Goal: Task Accomplishment & Management: Manage account settings

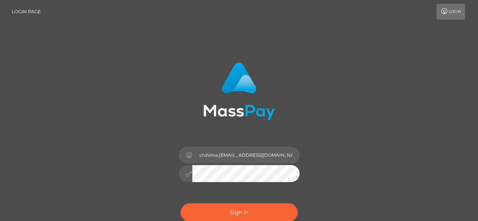
type input "chihime,[EMAIL_ADDRESS][DOMAIN_NAME]"
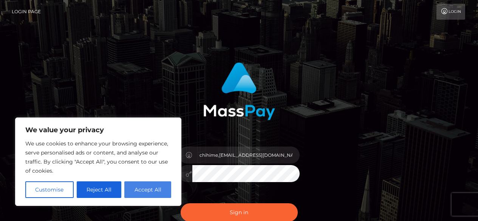
click at [155, 185] on button "Accept All" at bounding box center [147, 189] width 47 height 17
checkbox input "true"
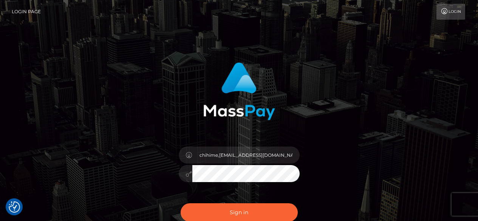
click at [181, 203] on button "Sign in" at bounding box center [239, 212] width 117 height 19
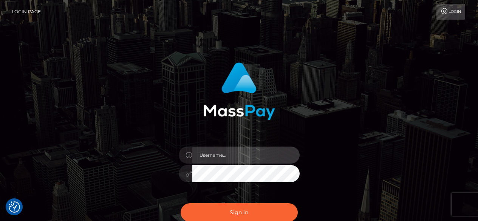
click at [228, 162] on input "text" at bounding box center [245, 155] width 107 height 17
type input "chihime,[EMAIL_ADDRESS][DOMAIN_NAME]"
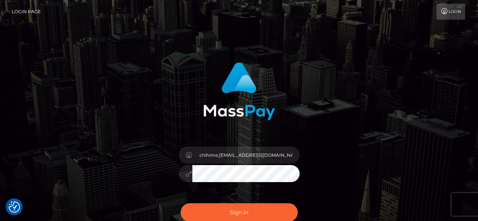
click at [181, 203] on button "Sign in" at bounding box center [239, 212] width 117 height 19
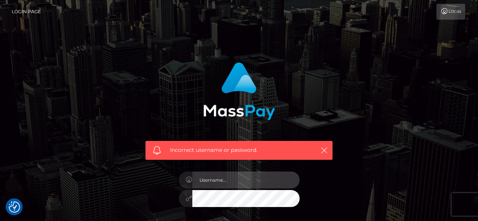
drag, startPoint x: 0, startPoint y: 0, endPoint x: 233, endPoint y: 178, distance: 293.3
click at [233, 178] on input "text" at bounding box center [245, 180] width 107 height 17
click at [211, 182] on input "chihome.98qgmail.com" at bounding box center [245, 180] width 107 height 17
type input "chihime.98qgmail.com"
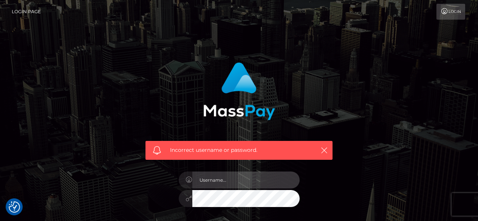
click at [215, 180] on input "text" at bounding box center [245, 180] width 107 height 17
click at [229, 181] on input "chihime.98qgmail.com" at bounding box center [245, 180] width 107 height 17
type input "chihime.98@gmail.com"
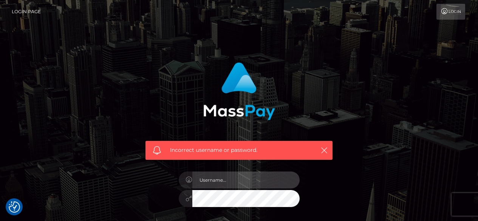
click at [222, 185] on input "text" at bounding box center [245, 180] width 107 height 17
type input "chihime.98@gmail.com"
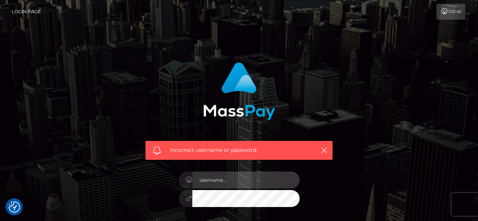
click at [221, 184] on input "text" at bounding box center [245, 180] width 107 height 17
type input "chihime.98@gmail.com"
click at [201, 179] on input "chihime.98@gmail.com" at bounding box center [245, 180] width 107 height 17
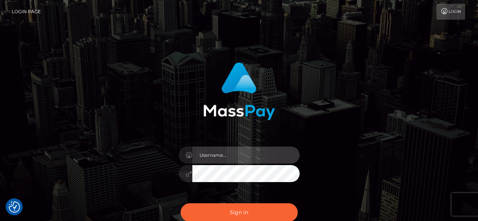
click at [205, 159] on input "text" at bounding box center [245, 155] width 107 height 17
type input "Chihime.98@gmail.com"
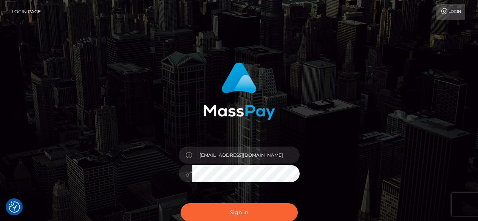
click at [181, 203] on button "Sign in" at bounding box center [239, 212] width 117 height 19
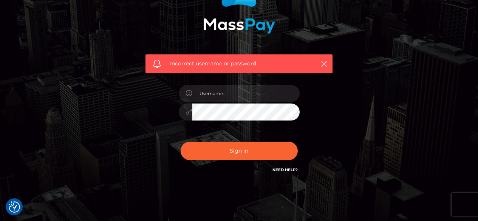
scroll to position [87, 0]
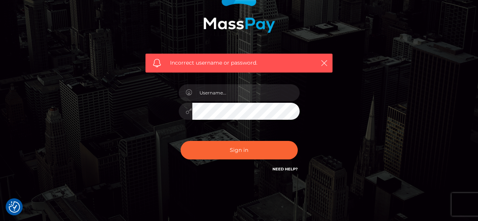
click at [284, 168] on link "Need Help?" at bounding box center [284, 169] width 25 height 5
click at [281, 168] on link "Need Help?" at bounding box center [284, 169] width 25 height 5
click at [266, 139] on div "Sign in Need Help?" at bounding box center [239, 153] width 132 height 34
click at [327, 62] on icon "button" at bounding box center [324, 63] width 8 height 8
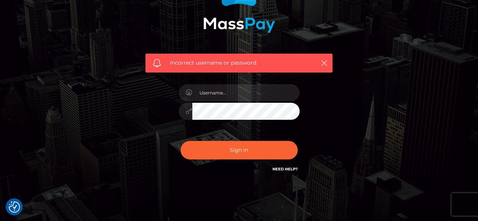
click at [249, 64] on span "Incorrect username or password." at bounding box center [239, 63] width 138 height 8
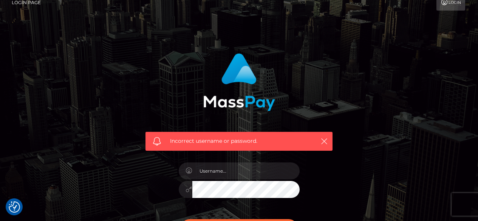
scroll to position [0, 0]
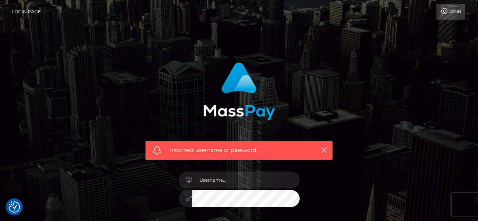
click at [449, 17] on link "Login" at bounding box center [450, 12] width 29 height 16
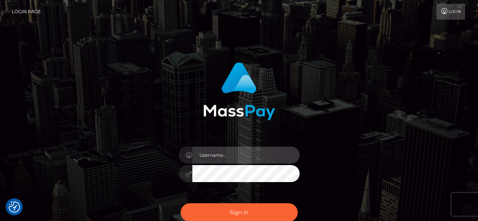
click at [234, 153] on input "text" at bounding box center [245, 155] width 107 height 17
type input "[EMAIL_ADDRESS][DOMAIN_NAME]"
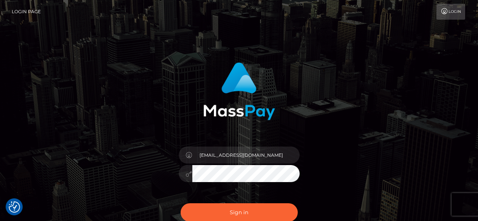
click at [181, 203] on button "Sign in" at bounding box center [239, 212] width 117 height 19
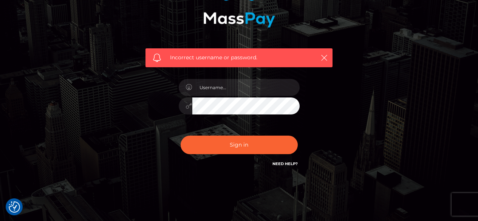
scroll to position [110, 0]
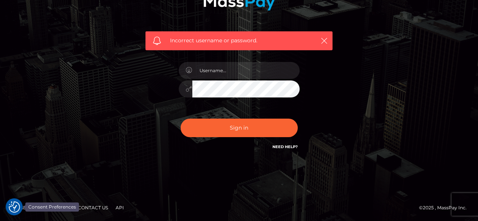
click at [11, 204] on img "Consent Preferences" at bounding box center [14, 206] width 11 height 11
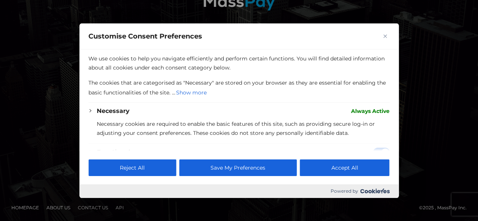
click at [31, 173] on div at bounding box center [239, 110] width 478 height 221
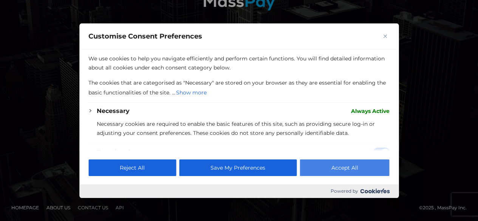
click at [337, 174] on button "Accept All" at bounding box center [345, 167] width 90 height 17
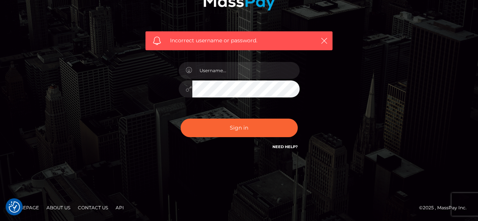
click at [57, 210] on link "About Us" at bounding box center [58, 208] width 30 height 12
click at [99, 210] on link "Contact Us" at bounding box center [93, 208] width 36 height 12
click at [53, 25] on div "Incorrect username or password." at bounding box center [239, 55] width 431 height 217
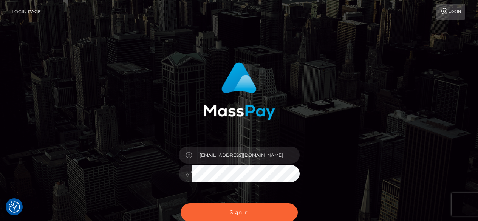
click at [181, 203] on button "Sign in" at bounding box center [239, 212] width 117 height 19
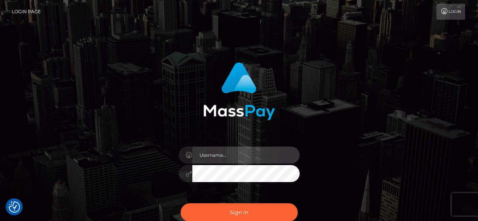
drag, startPoint x: 0, startPoint y: 0, endPoint x: 233, endPoint y: 153, distance: 279.1
click at [233, 153] on input "text" at bounding box center [245, 155] width 107 height 17
type input "chihime.98@gmail.com"
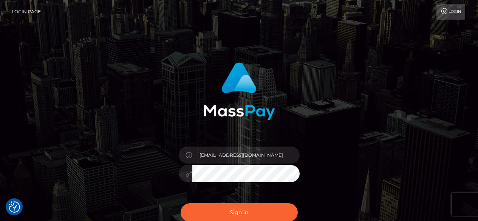
click at [181, 203] on button "Sign in" at bounding box center [239, 212] width 117 height 19
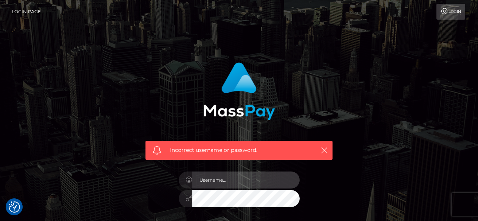
click at [238, 175] on input "text" at bounding box center [245, 180] width 107 height 17
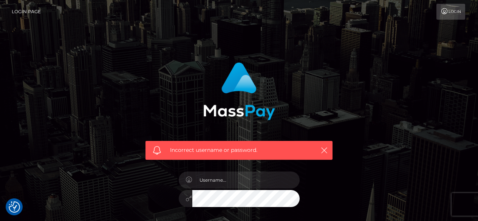
click at [338, 190] on div "Incorrect username or password." at bounding box center [239, 165] width 210 height 217
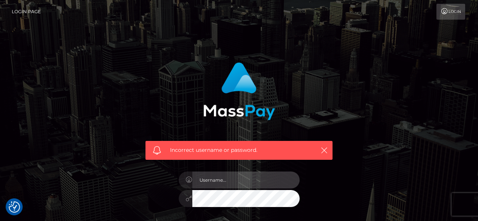
click at [260, 174] on input "text" at bounding box center [245, 180] width 107 height 17
type input "chihime"
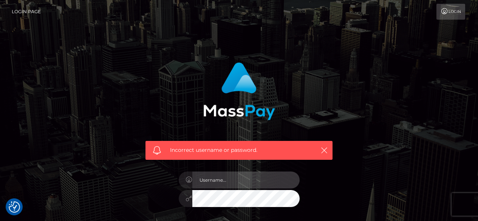
click at [232, 176] on input "text" at bounding box center [245, 180] width 107 height 17
type input "Valentina"
